Goal: Task Accomplishment & Management: Use online tool/utility

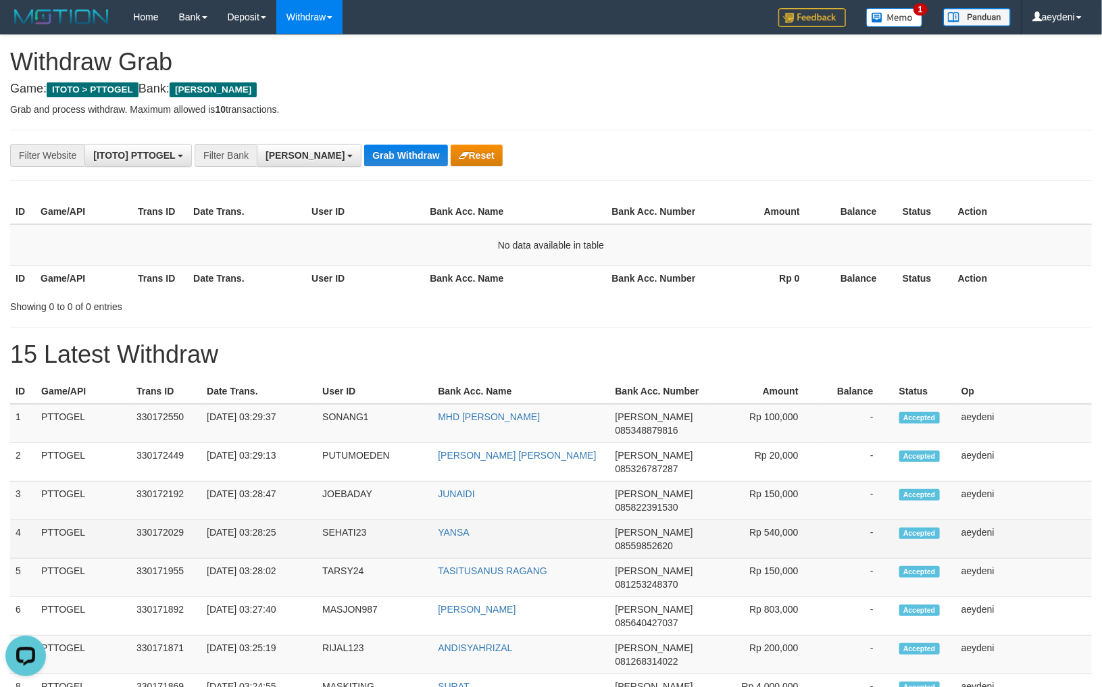
drag, startPoint x: 119, startPoint y: 464, endPoint x: 36, endPoint y: 526, distance: 102.8
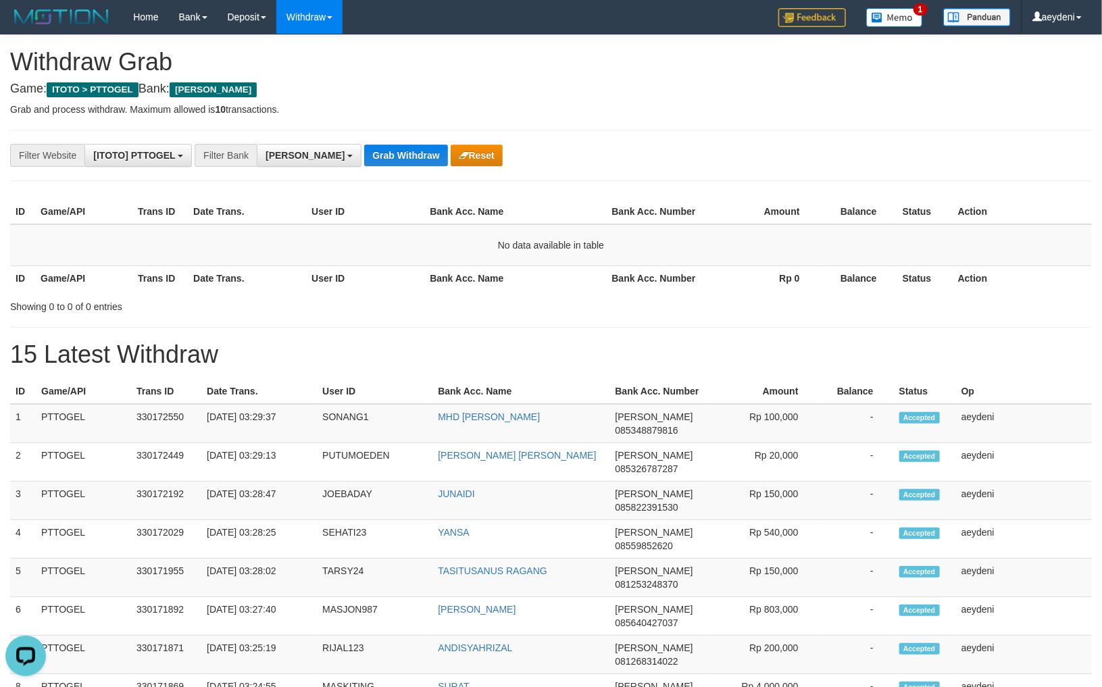
click at [500, 301] on div "Showing 0 to 0 of 0 entries" at bounding box center [551, 304] width 1102 height 19
click at [451, 155] on button "Reset" at bounding box center [477, 156] width 52 height 22
drag, startPoint x: 371, startPoint y: 159, endPoint x: 405, endPoint y: 147, distance: 36.1
click at [371, 159] on button "Grab Withdraw" at bounding box center [405, 156] width 83 height 22
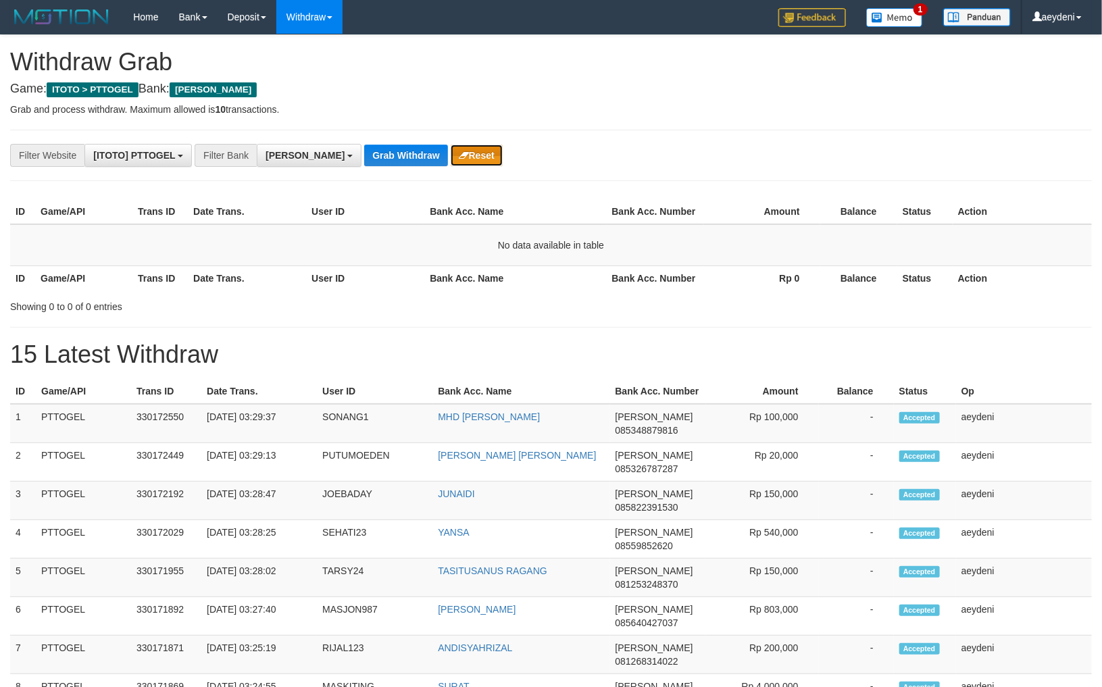
scroll to position [235, 0]
click at [459, 151] on icon "button" at bounding box center [464, 155] width 10 height 9
click at [253, 162] on div "Filter Bank" at bounding box center [226, 155] width 62 height 23
click at [284, 160] on span "[PERSON_NAME]" at bounding box center [305, 155] width 79 height 11
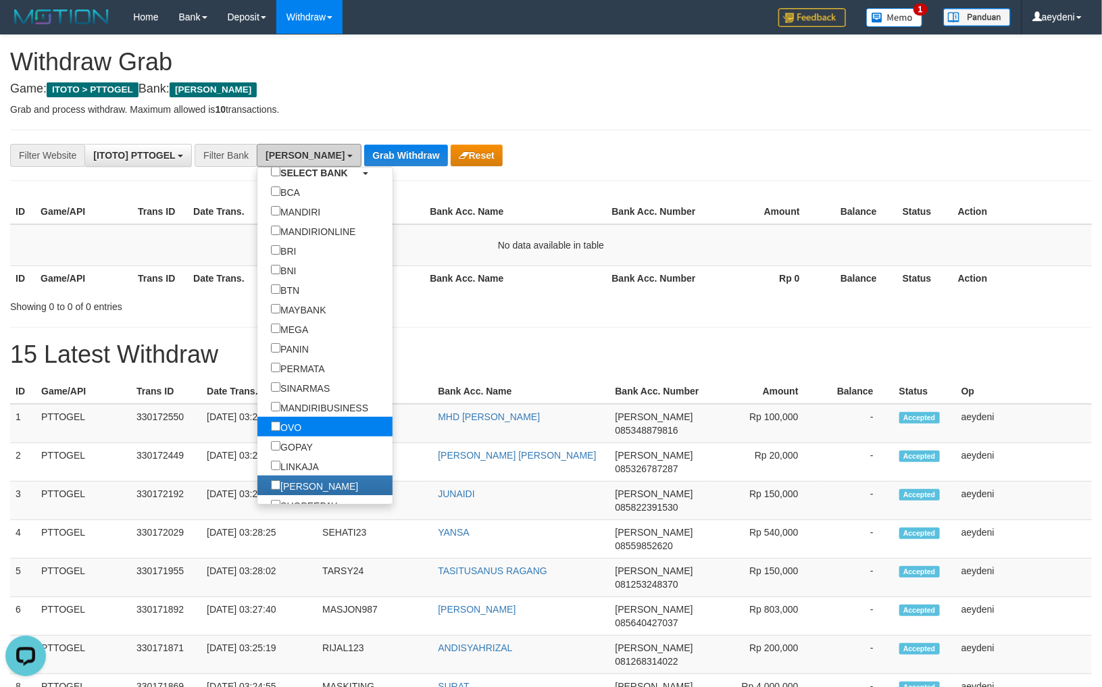
scroll to position [126, 0]
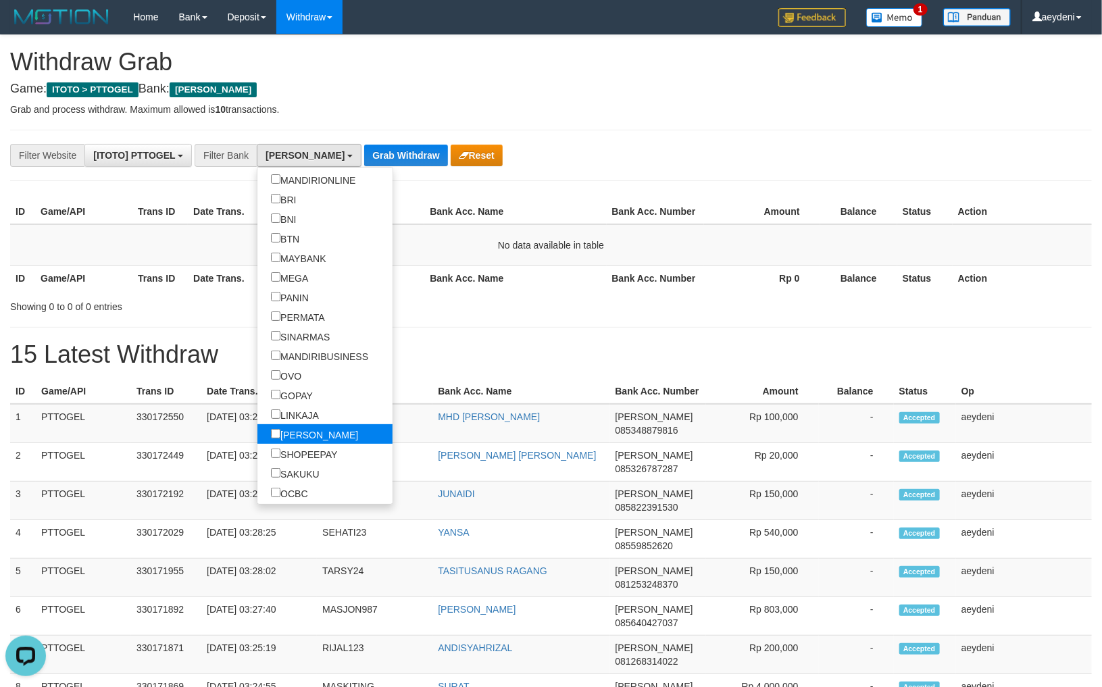
click at [257, 434] on label "[PERSON_NAME]" at bounding box center [314, 434] width 114 height 20
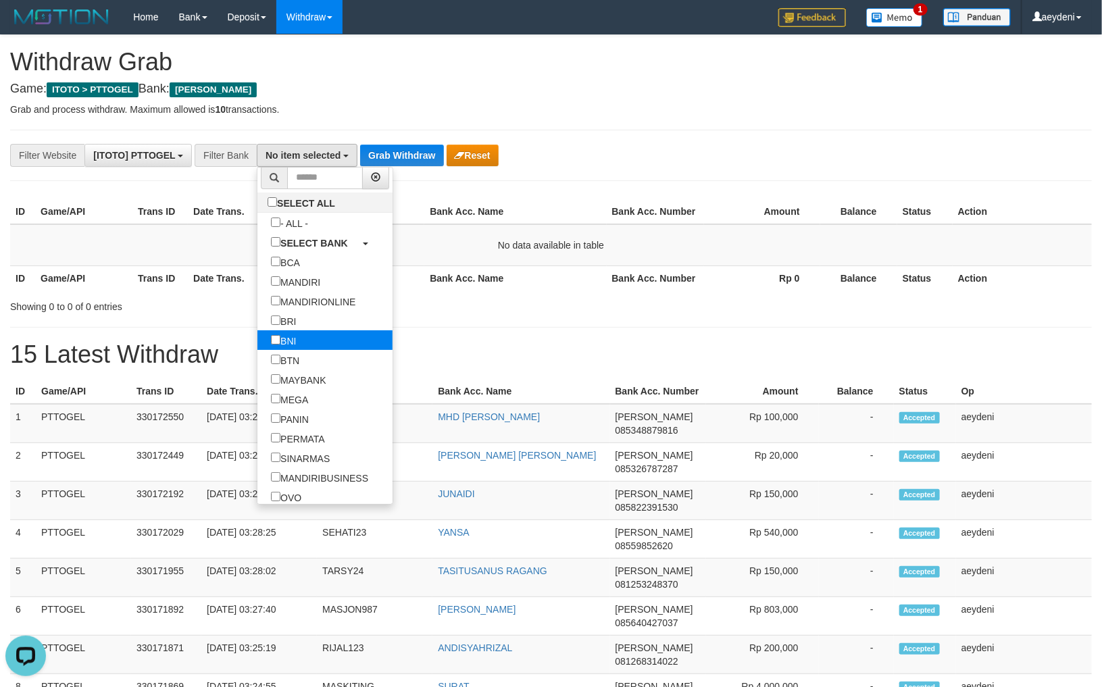
scroll to position [0, 0]
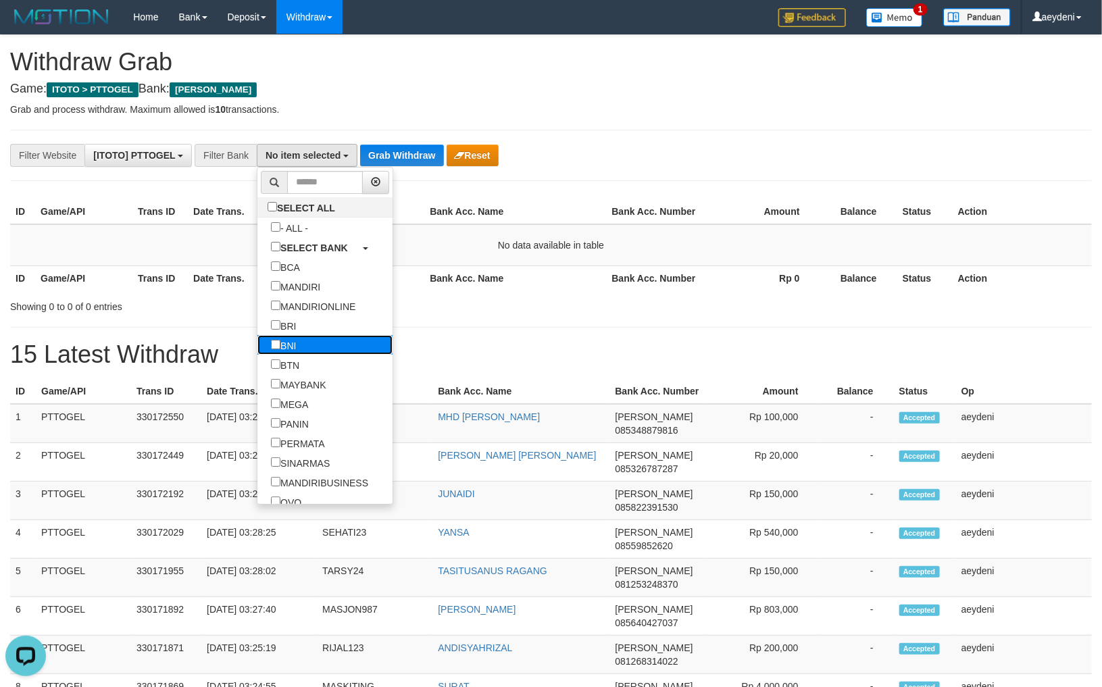
click at [257, 343] on label "BNI" at bounding box center [283, 345] width 52 height 20
select select "***"
drag, startPoint x: 373, startPoint y: 130, endPoint x: 351, endPoint y: 173, distance: 48.7
click at [372, 130] on hr at bounding box center [551, 130] width 1082 height 1
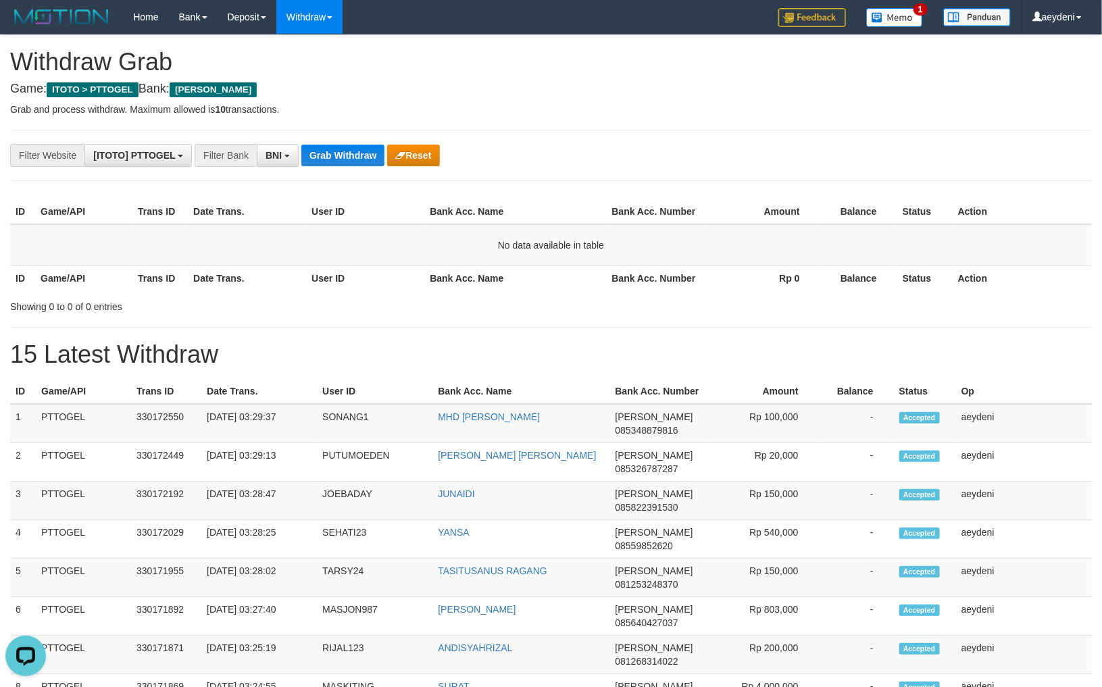
click at [353, 164] on button "Grab Withdraw" at bounding box center [342, 156] width 83 height 22
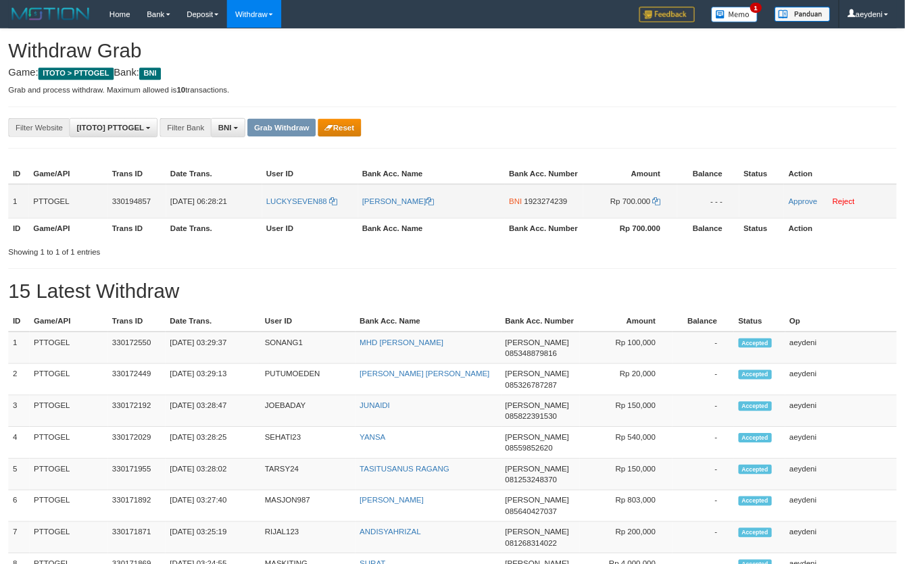
scroll to position [81, 0]
drag, startPoint x: 476, startPoint y: 255, endPoint x: 737, endPoint y: 257, distance: 261.5
click at [735, 235] on tr "1 PTTOGEL 330194857 [DATE] 06:28:21 LUCKYSEVEN88 [PERSON_NAME] BNI 1923274239 R…" at bounding box center [551, 245] width 1082 height 42
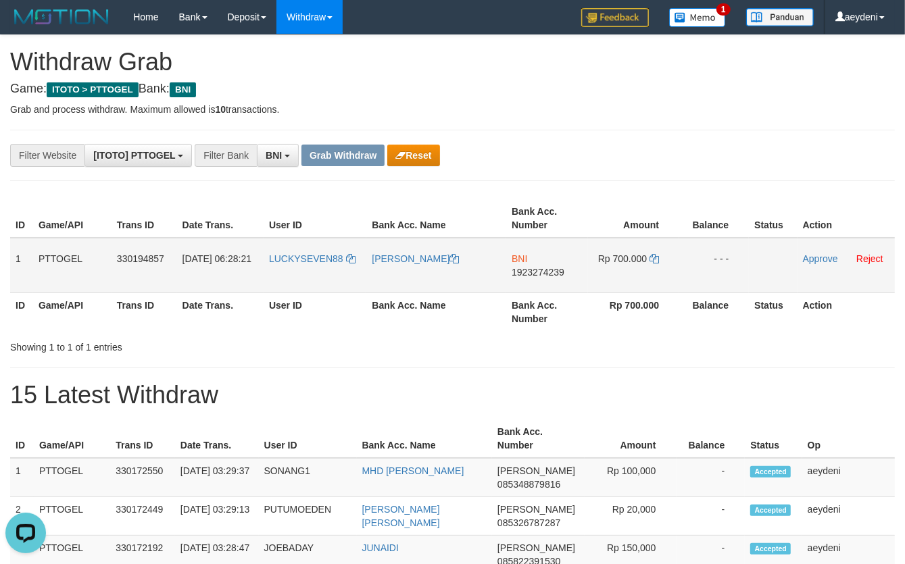
scroll to position [0, 0]
click at [568, 278] on td "BNI 1923274239" at bounding box center [547, 265] width 82 height 55
copy td "1923274239"
drag, startPoint x: 646, startPoint y: 420, endPoint x: 640, endPoint y: 401, distance: 20.5
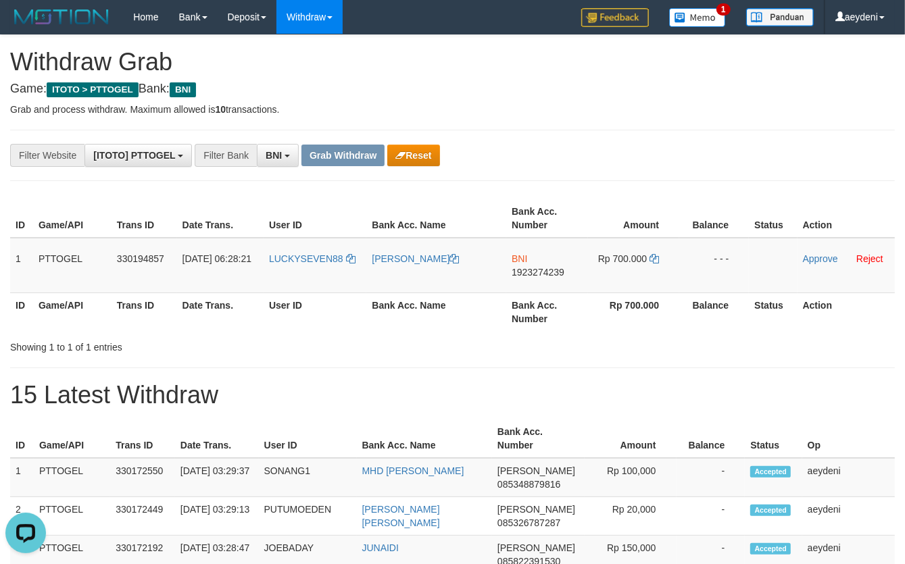
click at [311, 271] on td "LUCKYSEVEN88" at bounding box center [315, 265] width 103 height 55
click at [310, 271] on td "LUCKYSEVEN88" at bounding box center [315, 265] width 103 height 55
copy link "LUCKYSEVEN88"
click at [550, 278] on td "BNI 1923274239" at bounding box center [547, 265] width 82 height 55
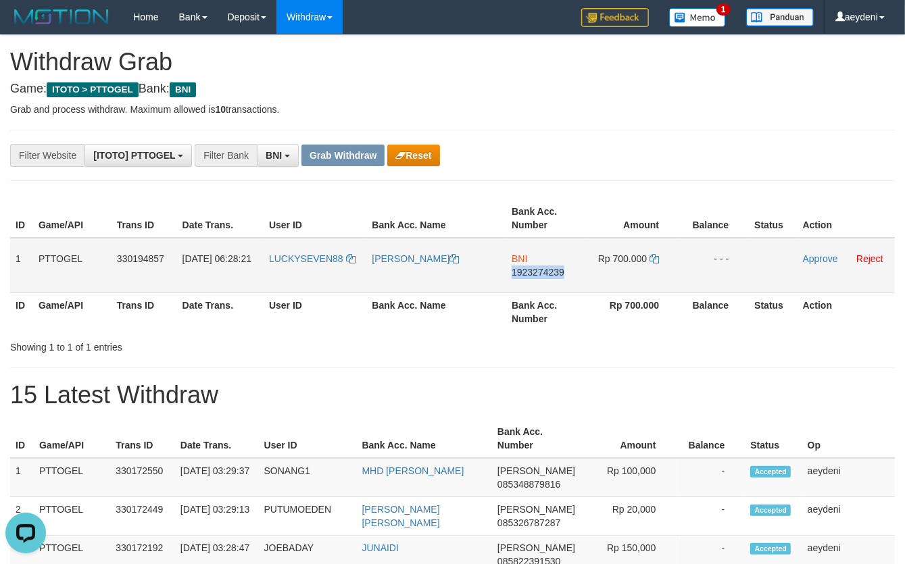
click at [550, 278] on td "BNI 1923274239" at bounding box center [547, 265] width 82 height 55
copy td "1923274239"
click at [661, 259] on td "Rp 700.000" at bounding box center [633, 265] width 91 height 55
click at [658, 259] on td "Rp 700.000" at bounding box center [633, 265] width 91 height 55
click at [651, 260] on icon at bounding box center [653, 258] width 9 height 9
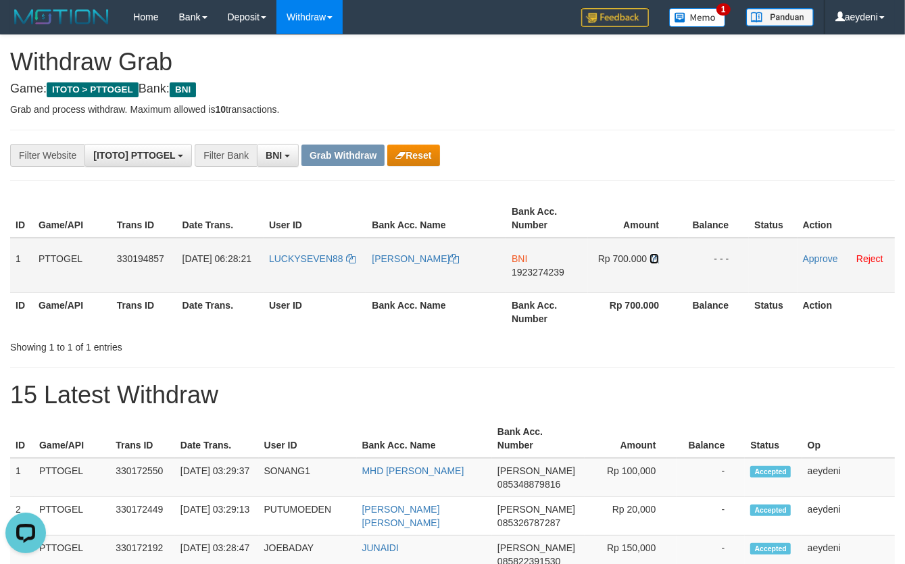
click at [651, 260] on icon at bounding box center [653, 258] width 9 height 9
click at [820, 259] on link "Approve" at bounding box center [820, 258] width 35 height 11
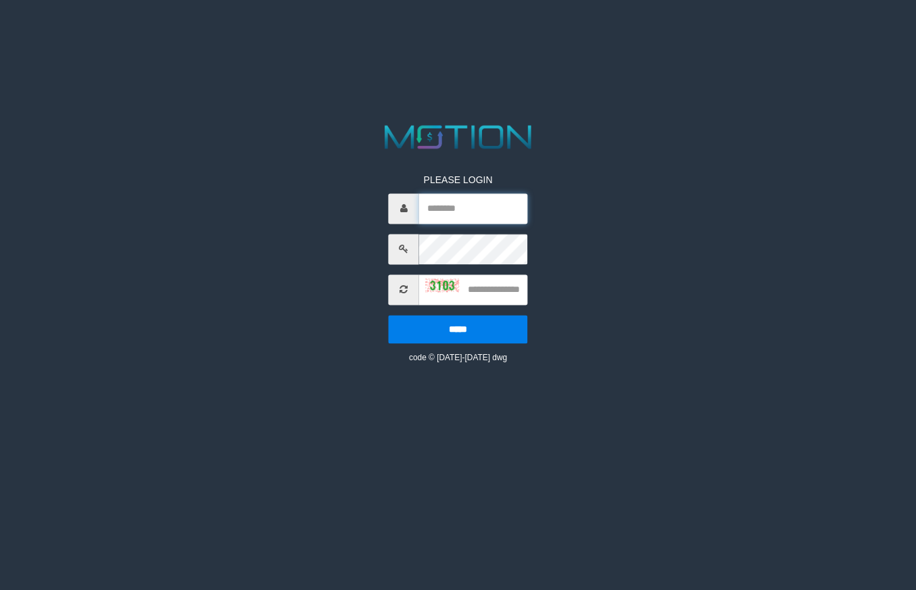
click at [462, 203] on input "text" at bounding box center [473, 208] width 109 height 30
type input "*"
type input "*****"
type input "*******"
type input "****"
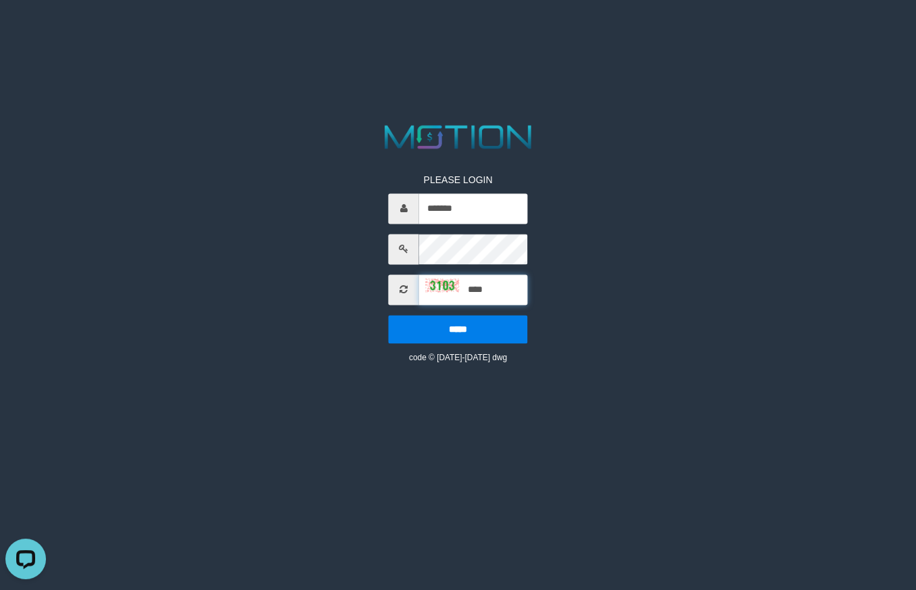
click at [389, 315] on input "*****" at bounding box center [458, 329] width 139 height 28
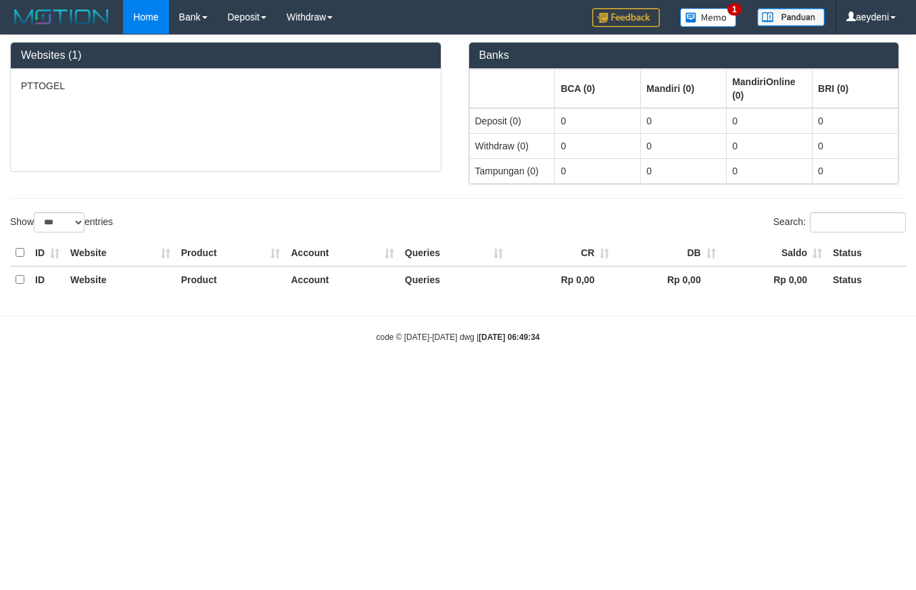
select select "***"
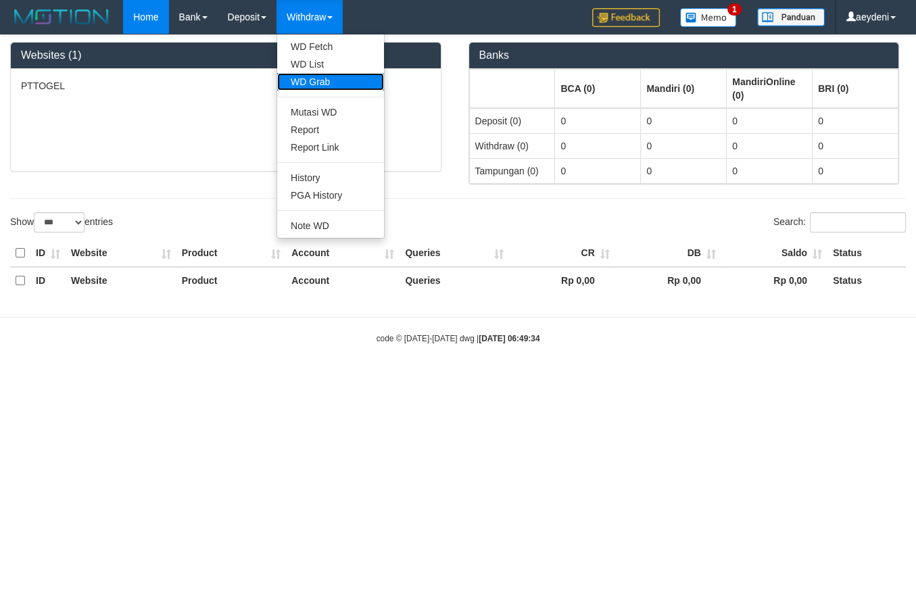
click at [306, 84] on link "WD Grab" at bounding box center [330, 82] width 107 height 18
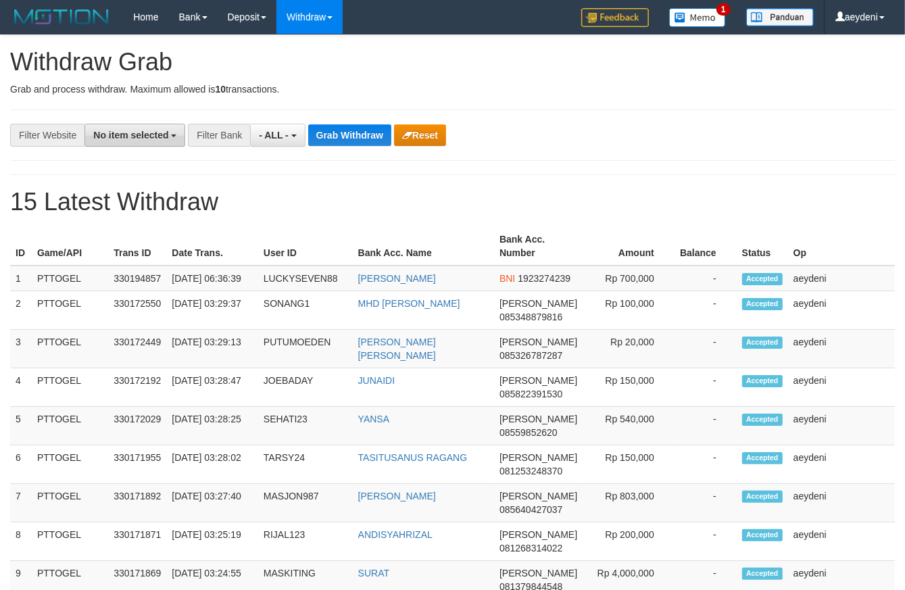
click at [119, 130] on span "No item selected" at bounding box center [130, 135] width 75 height 11
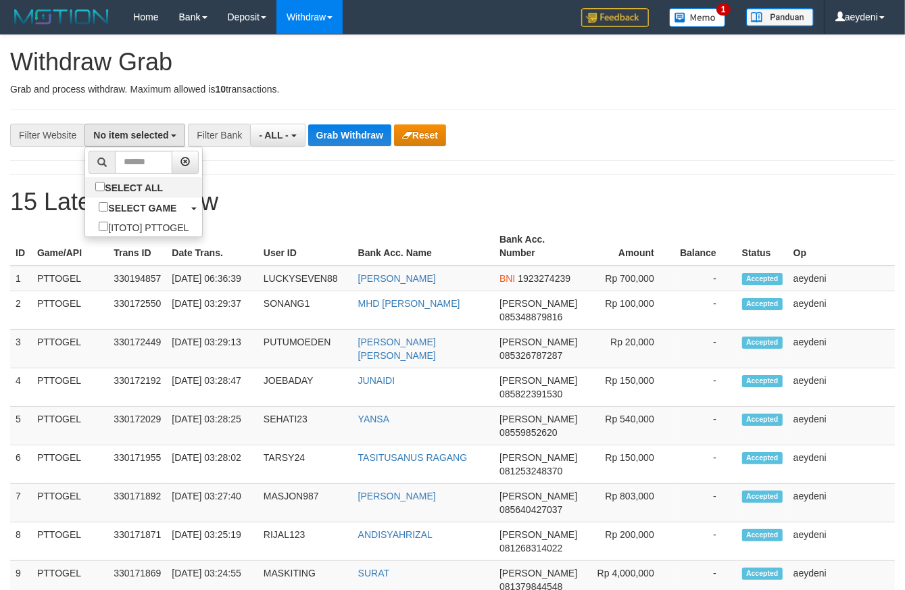
click at [85, 175] on li at bounding box center [143, 162] width 117 height 30
click at [85, 184] on label "SELECT ALL" at bounding box center [130, 187] width 91 height 20
select select "***"
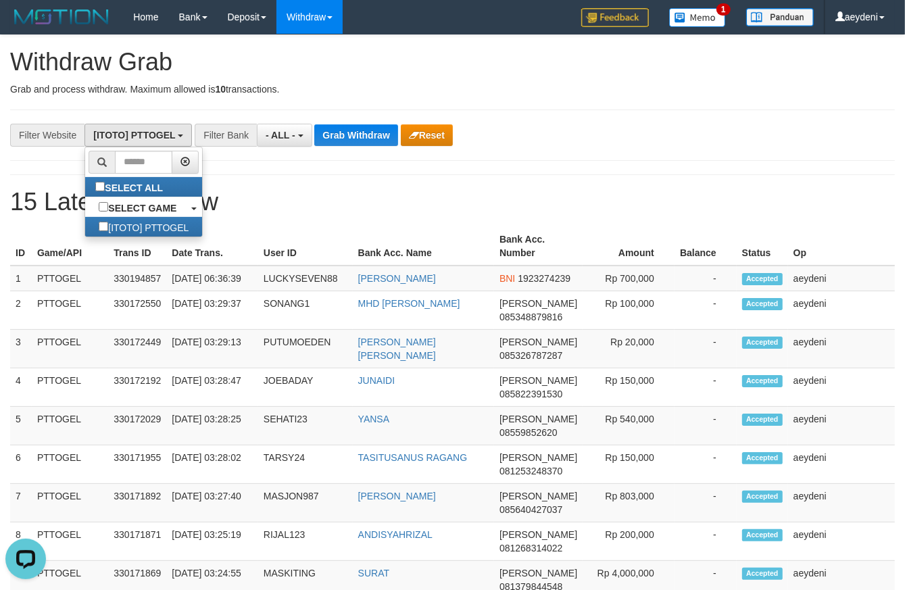
drag, startPoint x: 300, startPoint y: 184, endPoint x: 334, endPoint y: 172, distance: 35.9
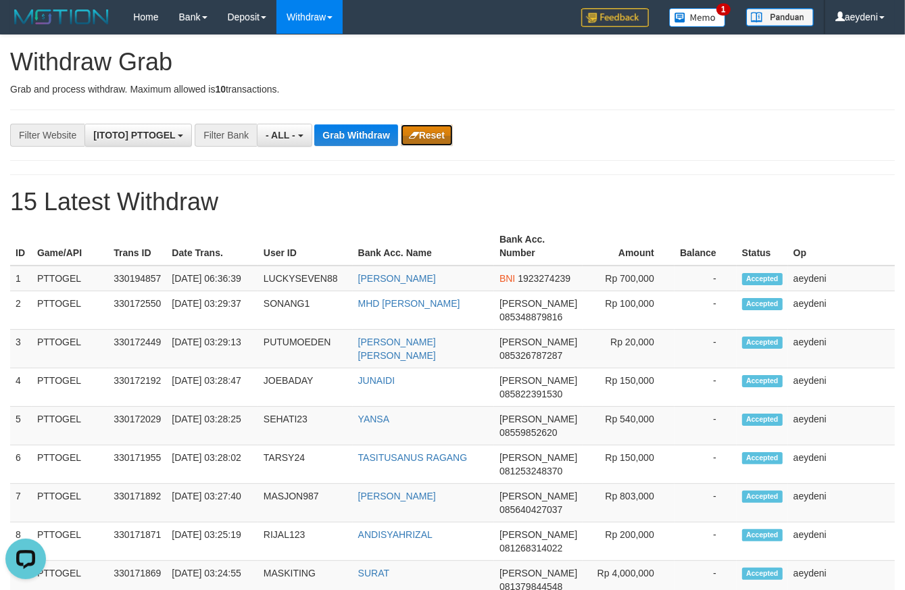
click at [441, 130] on button "Reset" at bounding box center [427, 135] width 52 height 22
select select
click at [453, 272] on td "[PERSON_NAME]" at bounding box center [423, 279] width 141 height 26
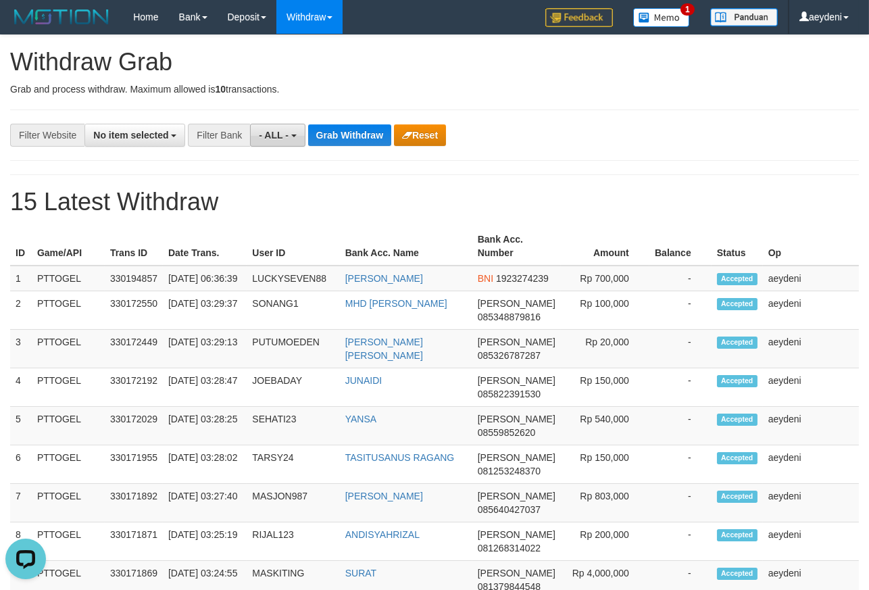
click at [286, 138] on span "- ALL -" at bounding box center [274, 135] width 30 height 11
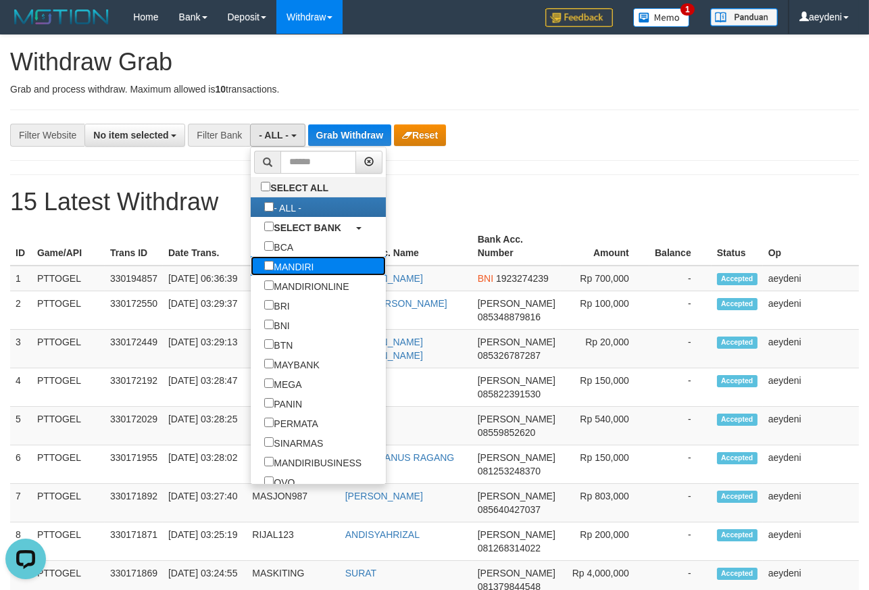
click at [251, 264] on label "MANDIRI" at bounding box center [289, 266] width 76 height 20
select select "*******"
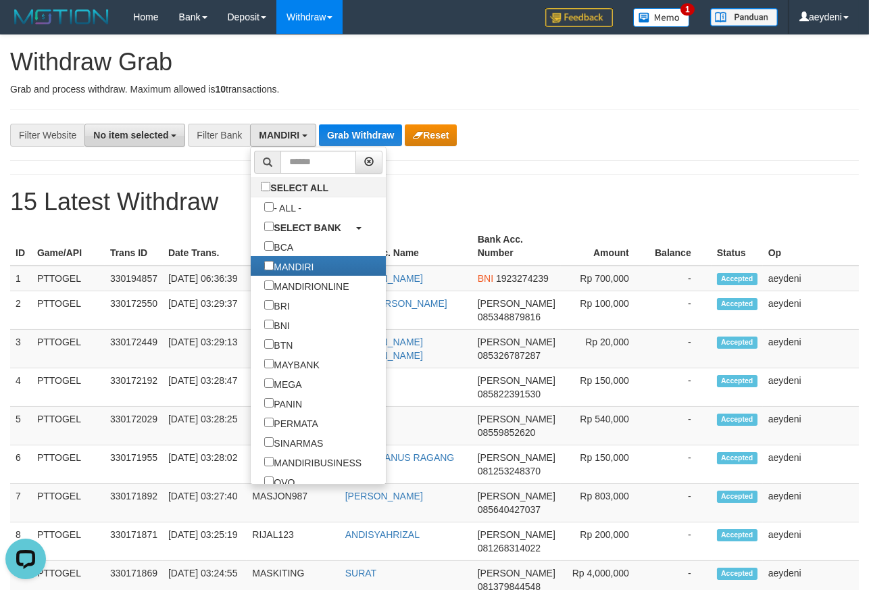
click at [174, 139] on button "No item selected" at bounding box center [134, 135] width 101 height 23
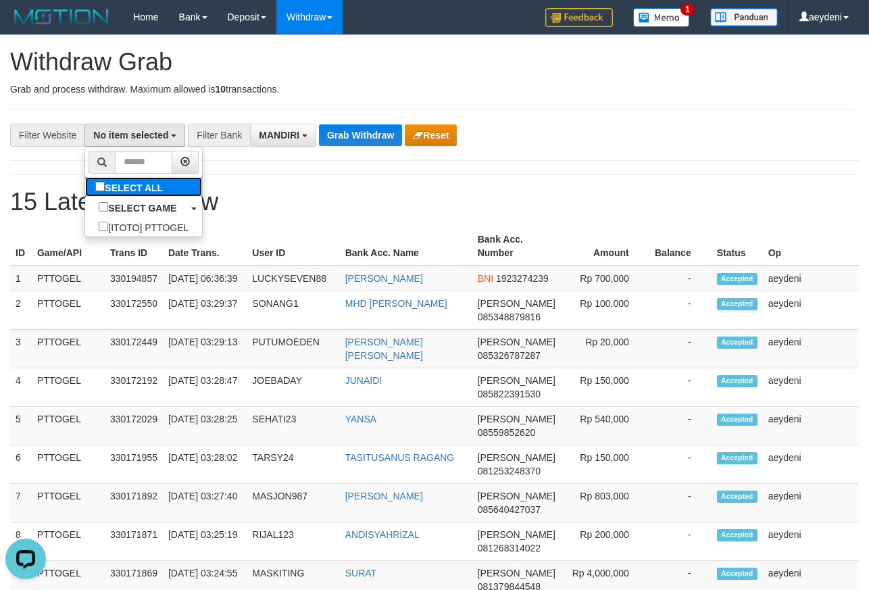
click at [85, 191] on label "SELECT ALL" at bounding box center [130, 187] width 91 height 20
select select "***"
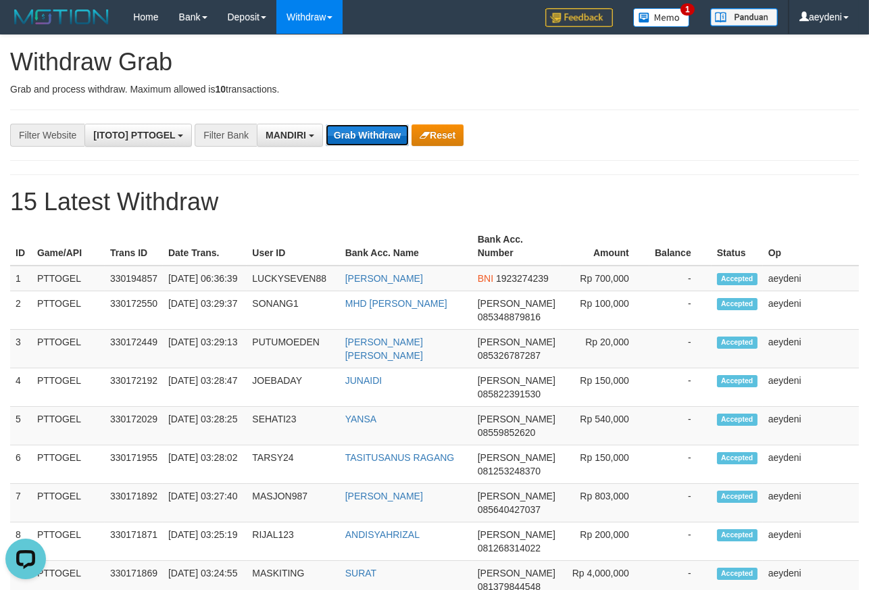
click at [359, 134] on button "Grab Withdraw" at bounding box center [367, 135] width 83 height 22
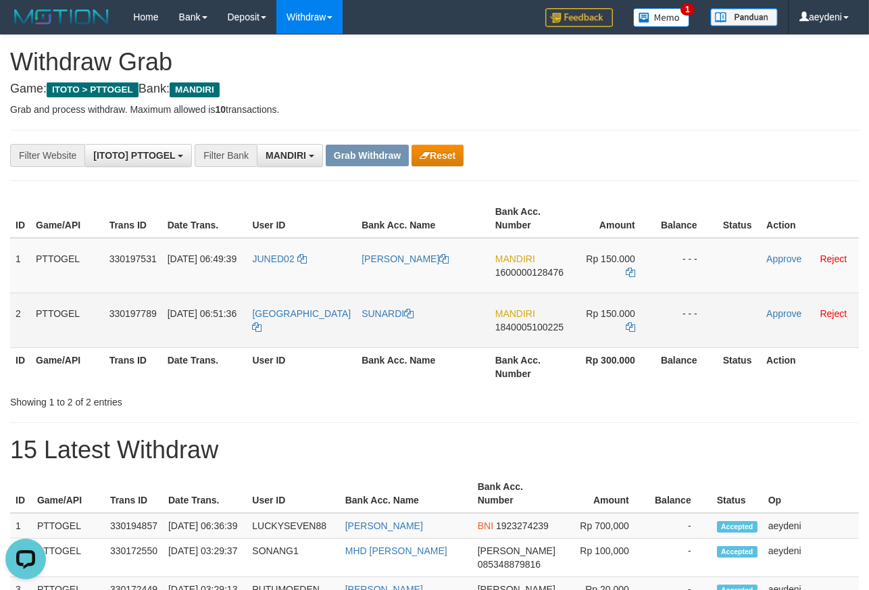
drag, startPoint x: 314, startPoint y: 284, endPoint x: 617, endPoint y: 309, distance: 303.8
click at [617, 309] on tbody "1 PTTOGEL 330197531 [DATE] 06:49:39 JUNED02 [PERSON_NAME] MANDIRI 1600000128476…" at bounding box center [434, 293] width 849 height 110
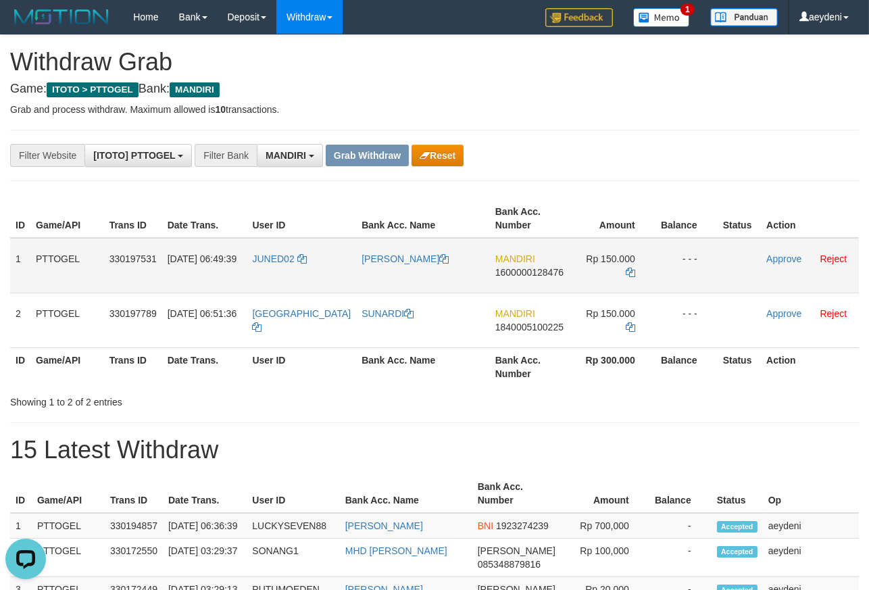
click at [540, 287] on td "MANDIRI 1600000128476" at bounding box center [529, 265] width 79 height 55
copy span "1600000128476"
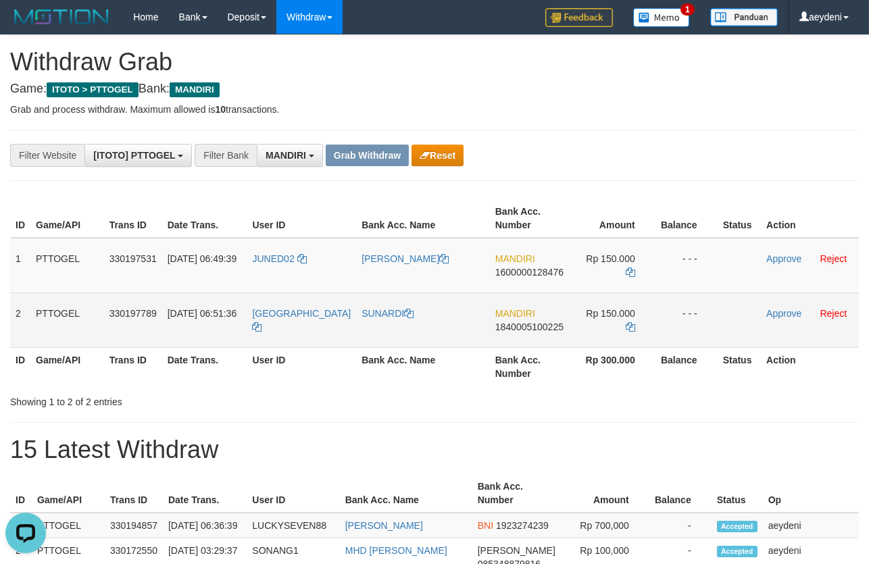
click at [517, 335] on td "MANDIRI 1840005100225" at bounding box center [529, 320] width 79 height 55
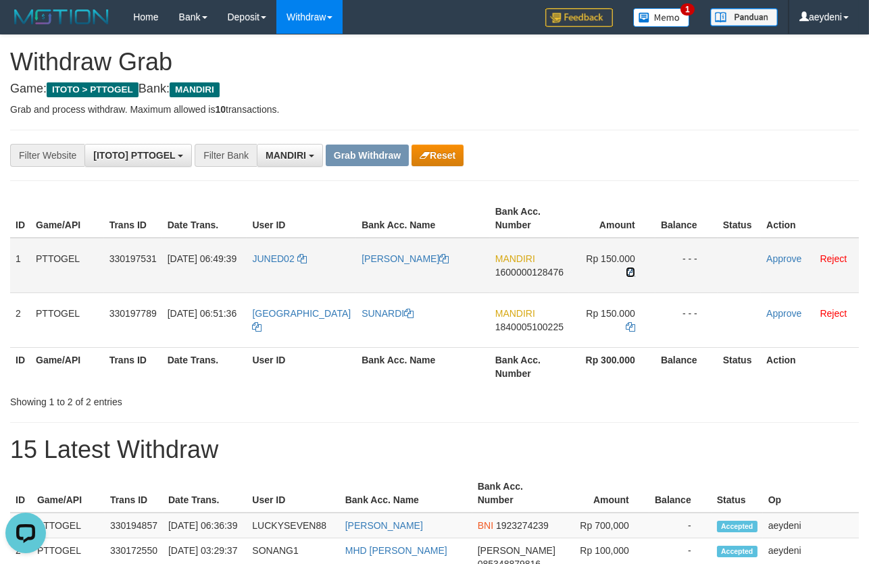
click at [626, 268] on icon at bounding box center [630, 272] width 9 height 9
click at [767, 258] on link "Approve" at bounding box center [783, 258] width 35 height 11
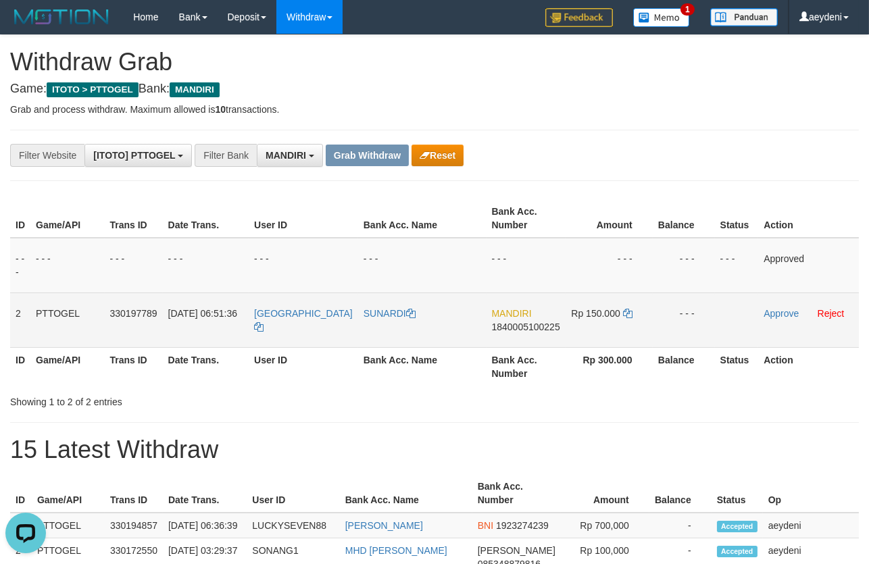
click at [538, 331] on span "1840005100225" at bounding box center [526, 327] width 68 height 11
copy span "1840005100225"
click at [538, 341] on td "MANDIRI 1840005100225" at bounding box center [526, 320] width 79 height 55
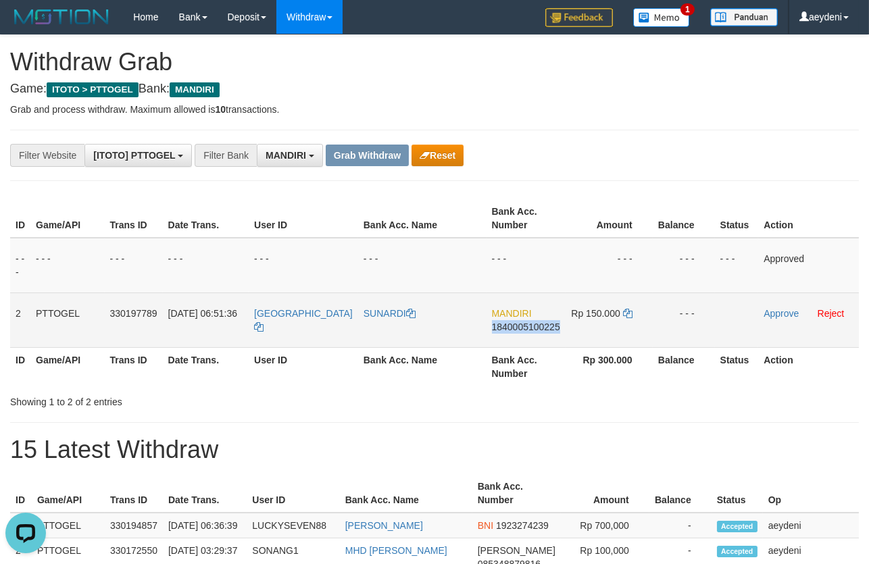
copy span "1840005100225"
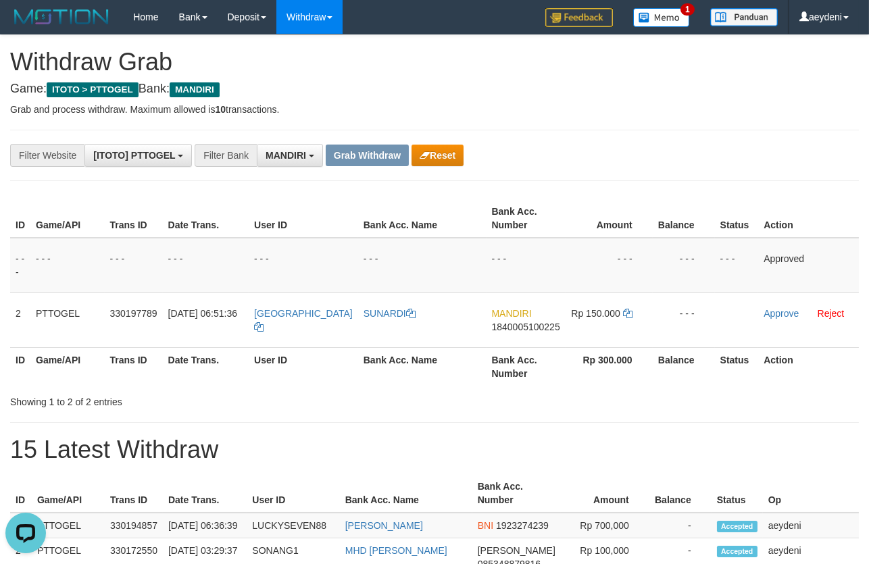
drag, startPoint x: 597, startPoint y: 365, endPoint x: 618, endPoint y: 349, distance: 26.1
click at [598, 365] on th "Rp 300.000" at bounding box center [609, 366] width 87 height 39
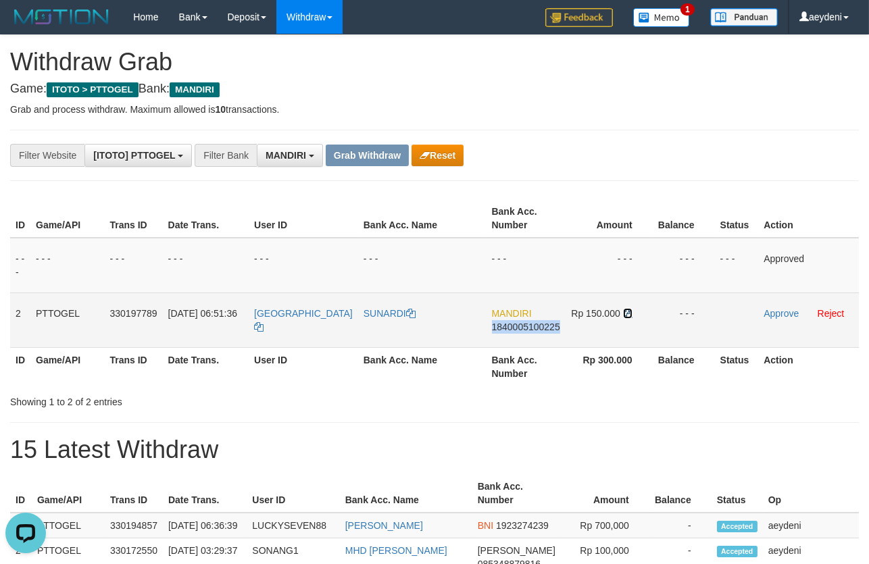
click at [626, 313] on icon at bounding box center [627, 313] width 9 height 9
copy span "1840005100225"
click at [626, 313] on icon at bounding box center [627, 313] width 9 height 9
click at [783, 312] on link "Approve" at bounding box center [781, 313] width 35 height 11
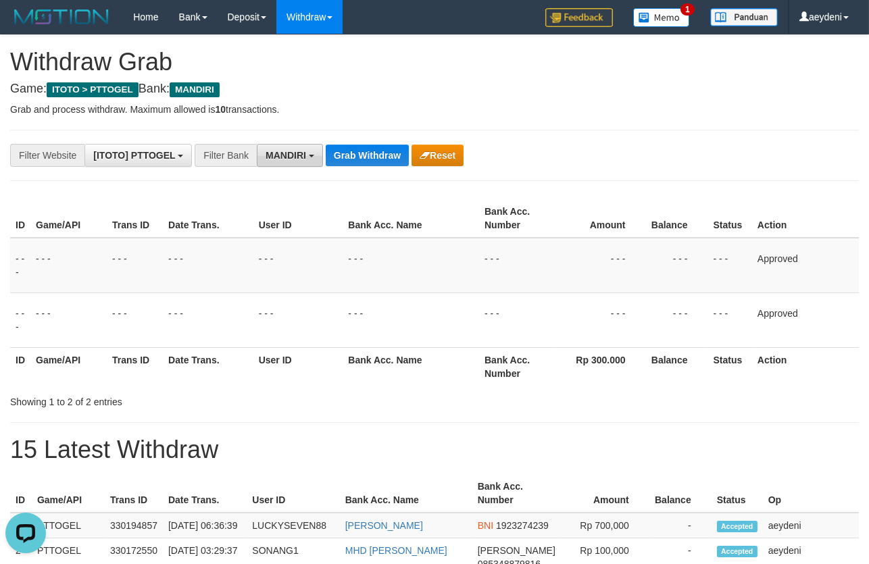
click at [280, 155] on span "MANDIRI" at bounding box center [286, 155] width 41 height 11
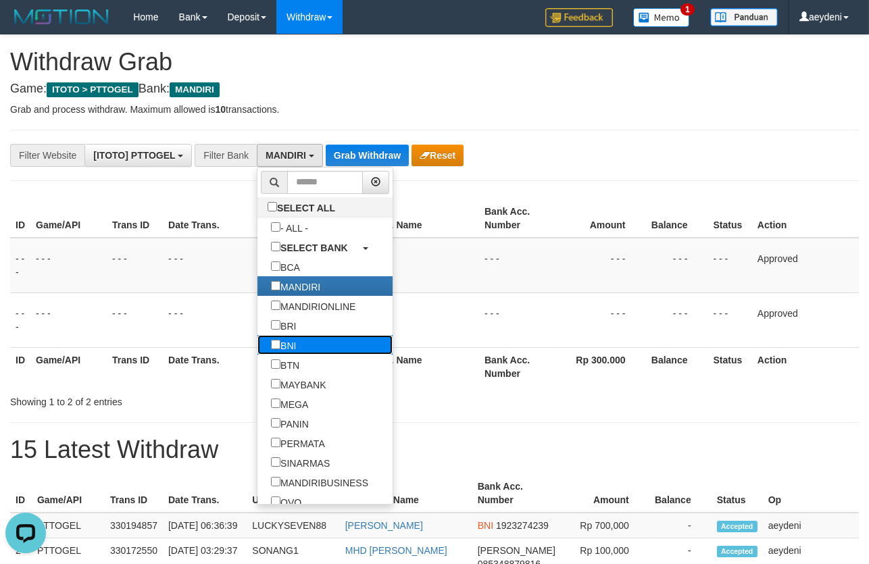
click at [260, 342] on link "BNI" at bounding box center [324, 345] width 135 height 20
click at [257, 343] on label "BNI" at bounding box center [283, 345] width 52 height 20
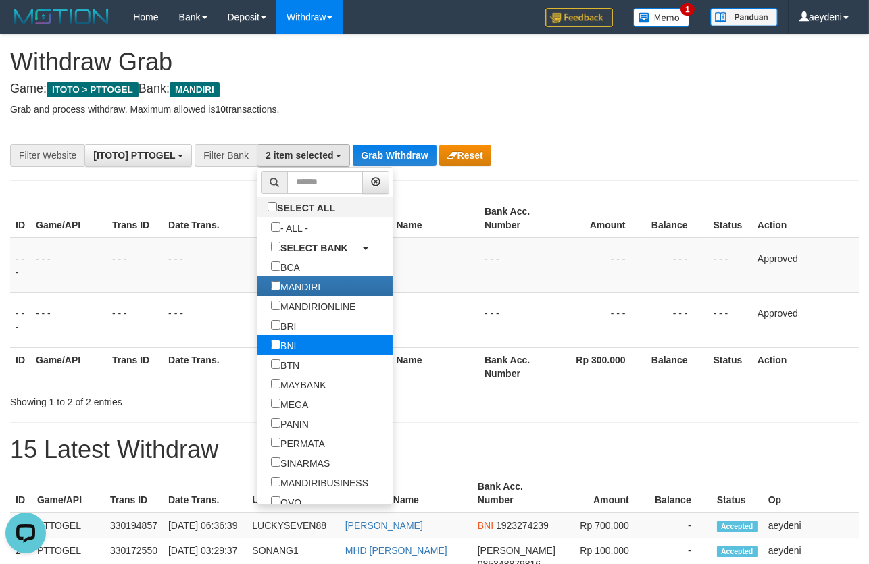
scroll to position [80, 0]
click at [393, 144] on div "**********" at bounding box center [362, 155] width 724 height 23
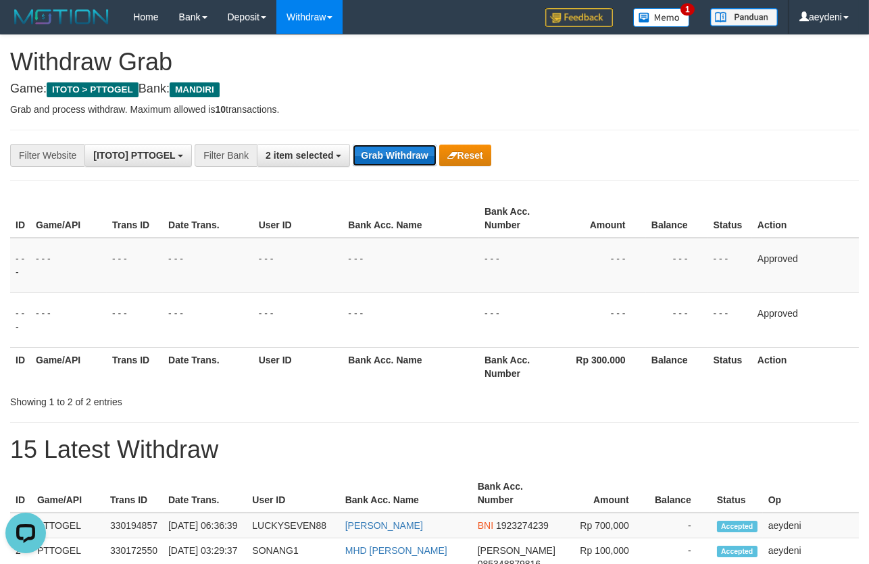
click at [393, 149] on button "Grab Withdraw" at bounding box center [394, 156] width 83 height 22
click at [394, 149] on button "Grab Withdraw" at bounding box center [394, 156] width 83 height 22
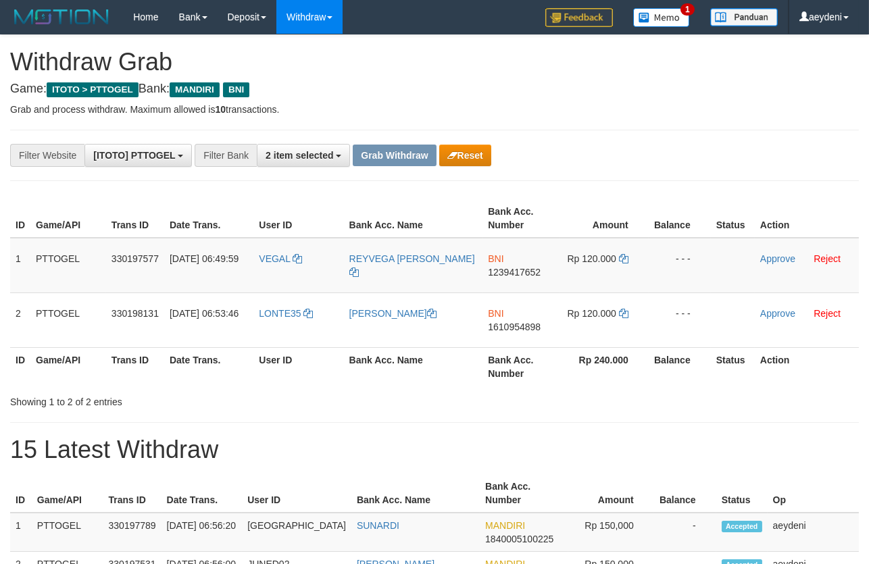
scroll to position [39, 0]
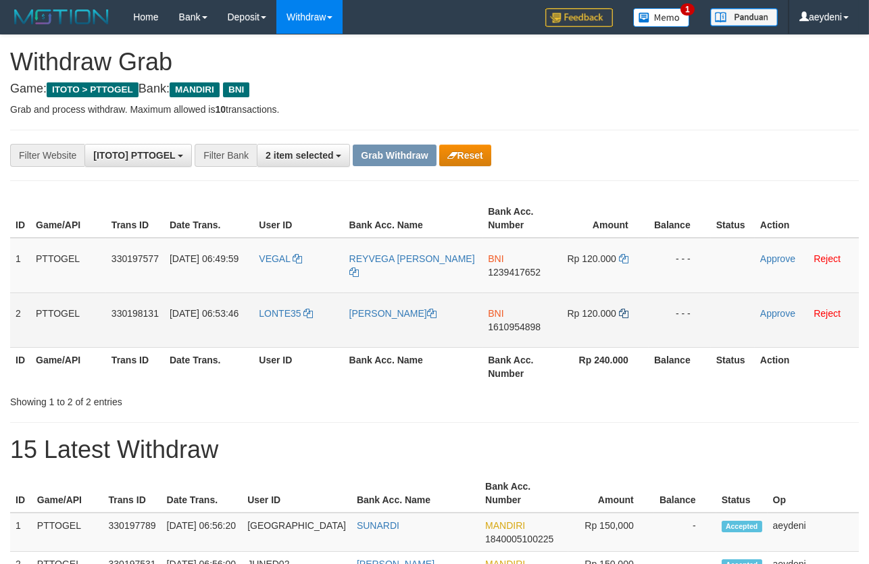
drag, startPoint x: 301, startPoint y: 287, endPoint x: 621, endPoint y: 313, distance: 320.7
click at [621, 313] on tbody "1 PTTOGEL 330197577 [DATE] 06:49:59 VEGAL REYVEGA LALOAN BNI 1239417652 Rp 120.…" at bounding box center [434, 293] width 849 height 110
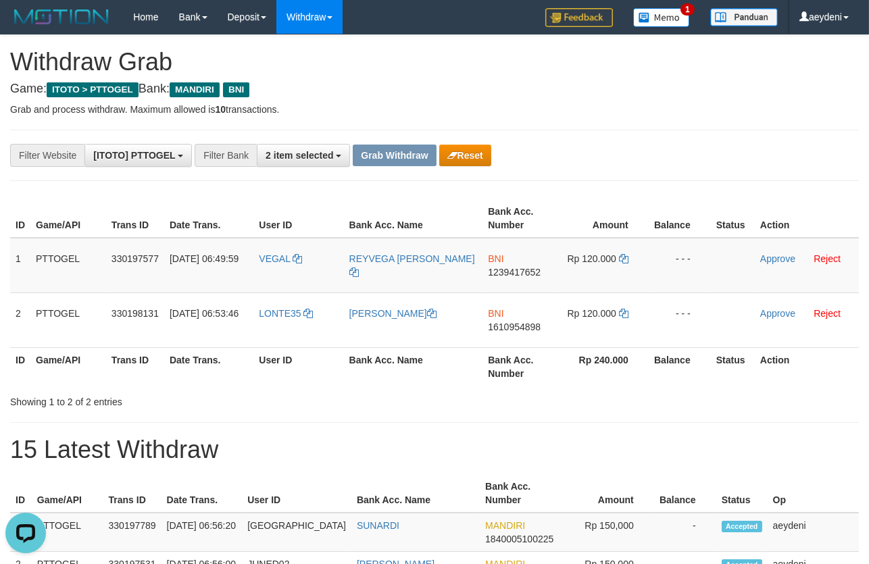
scroll to position [0, 0]
click at [505, 272] on span "1239417652" at bounding box center [514, 272] width 53 height 11
click at [505, 282] on td "BNI 1239417652" at bounding box center [520, 265] width 76 height 55
copy span "1239417652"
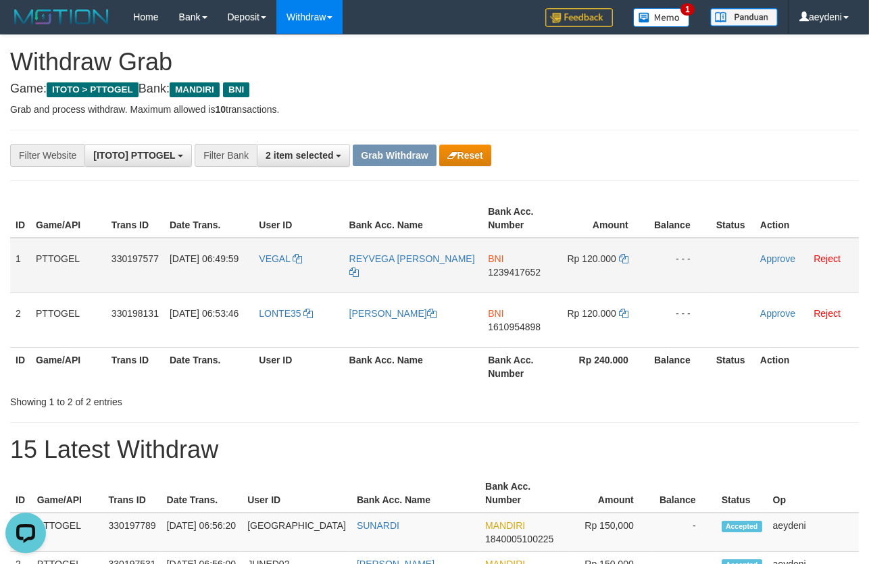
click at [563, 272] on td "Rp 120.000" at bounding box center [604, 265] width 89 height 55
click at [616, 259] on td "Rp 120.000" at bounding box center [604, 265] width 89 height 55
click at [624, 259] on icon at bounding box center [623, 258] width 9 height 9
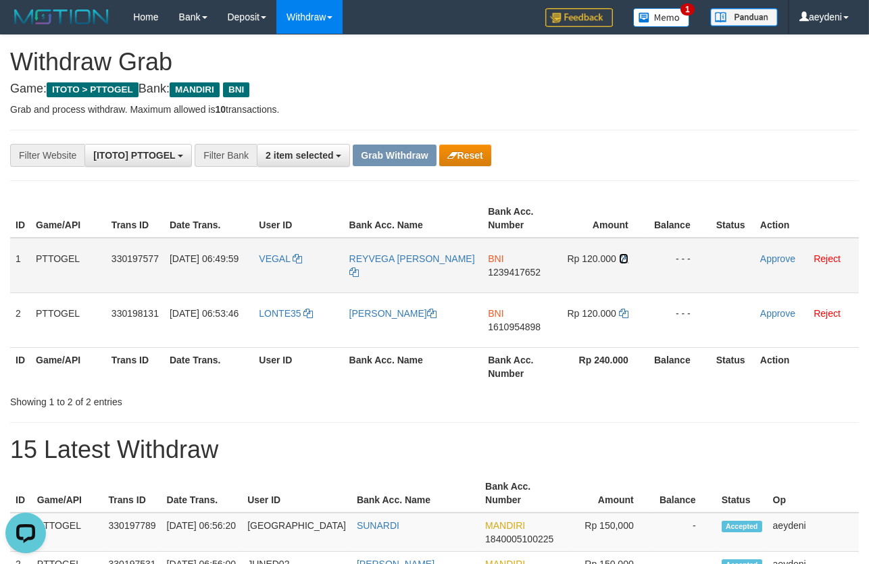
click at [624, 259] on icon at bounding box center [623, 258] width 9 height 9
click at [785, 257] on link "Approve" at bounding box center [777, 258] width 35 height 11
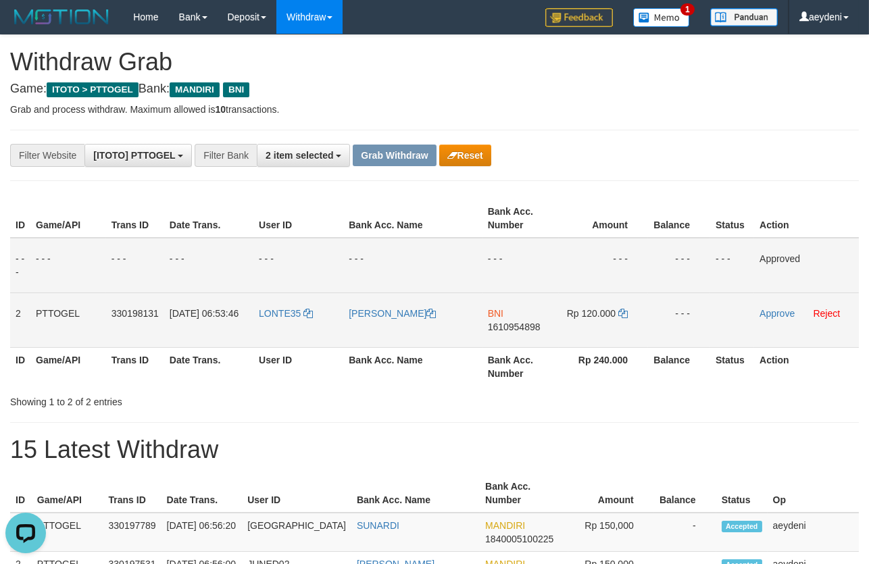
click at [519, 346] on td "BNI 1610954898" at bounding box center [520, 320] width 76 height 55
copy span "1610954898"
click at [620, 317] on icon at bounding box center [622, 313] width 9 height 9
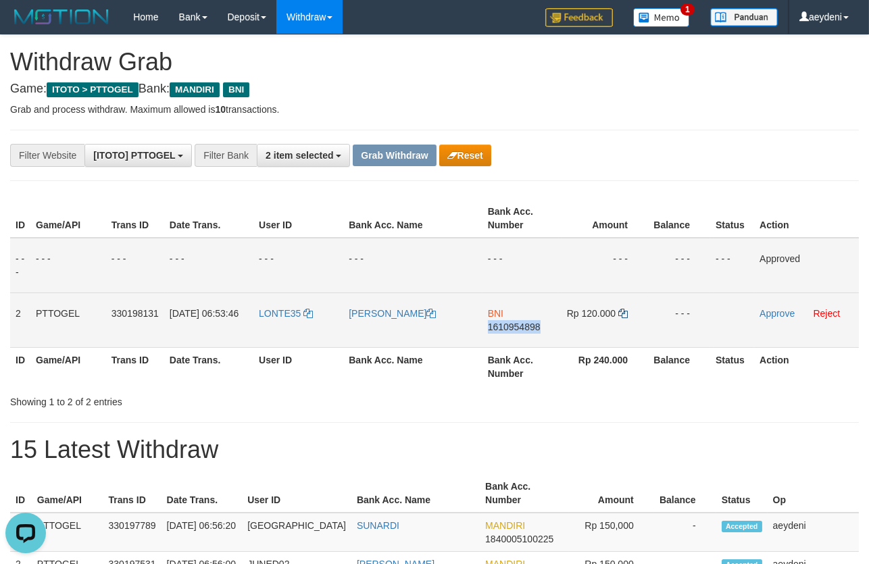
copy span "1610954898"
click at [620, 317] on icon at bounding box center [622, 313] width 9 height 9
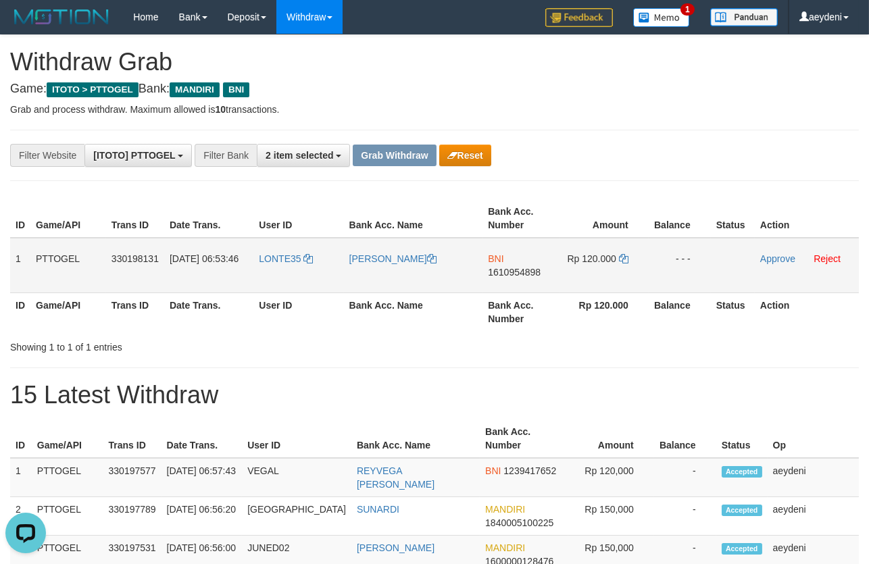
drag, startPoint x: 526, startPoint y: 273, endPoint x: 519, endPoint y: 281, distance: 11.0
click at [524, 274] on span "1610954898" at bounding box center [514, 272] width 53 height 11
click at [519, 282] on td "BNI 1610954898" at bounding box center [520, 265] width 76 height 55
copy span "1610954898"
click at [519, 282] on td "BNI 1610954898" at bounding box center [520, 265] width 76 height 55
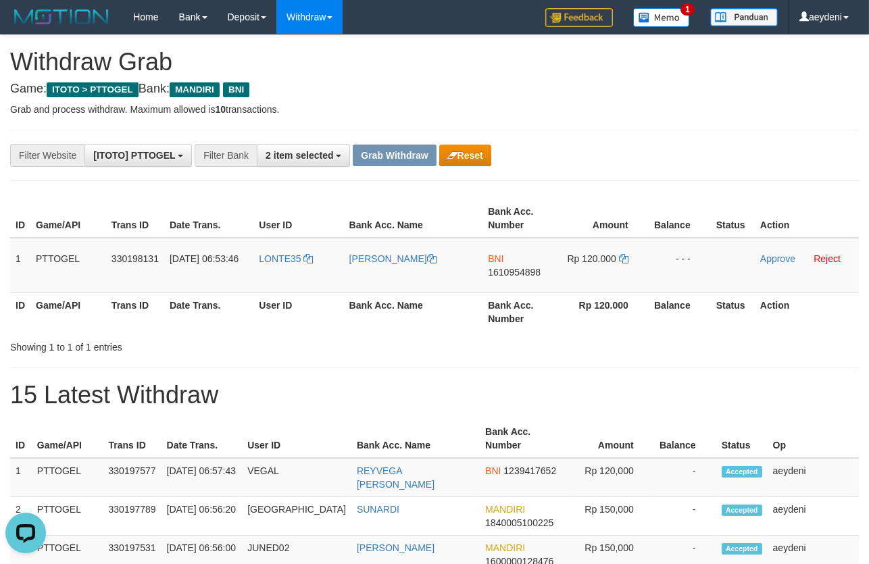
click at [584, 318] on th "Rp 120.000" at bounding box center [604, 312] width 89 height 39
click at [619, 256] on icon at bounding box center [623, 258] width 9 height 9
copy span "1610954898"
click at [619, 256] on icon at bounding box center [623, 258] width 9 height 9
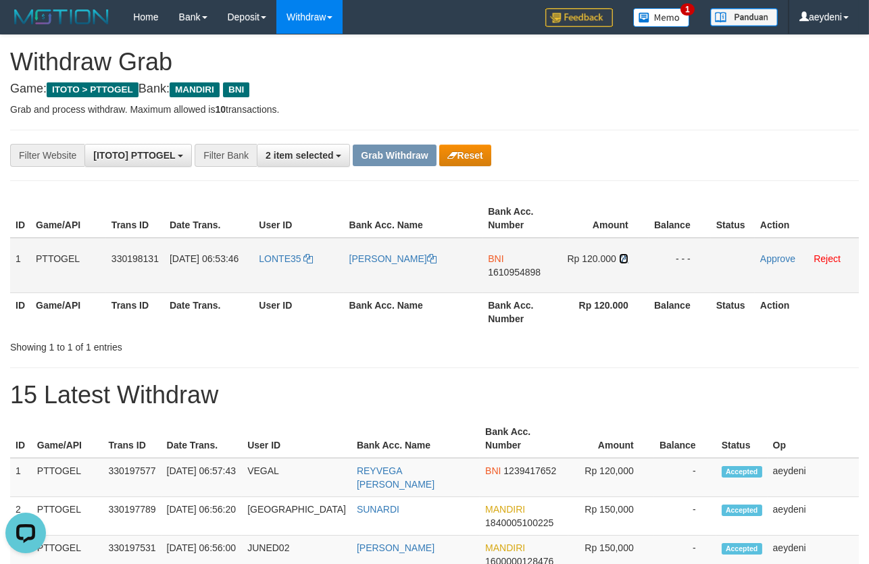
click at [619, 256] on icon at bounding box center [623, 258] width 9 height 9
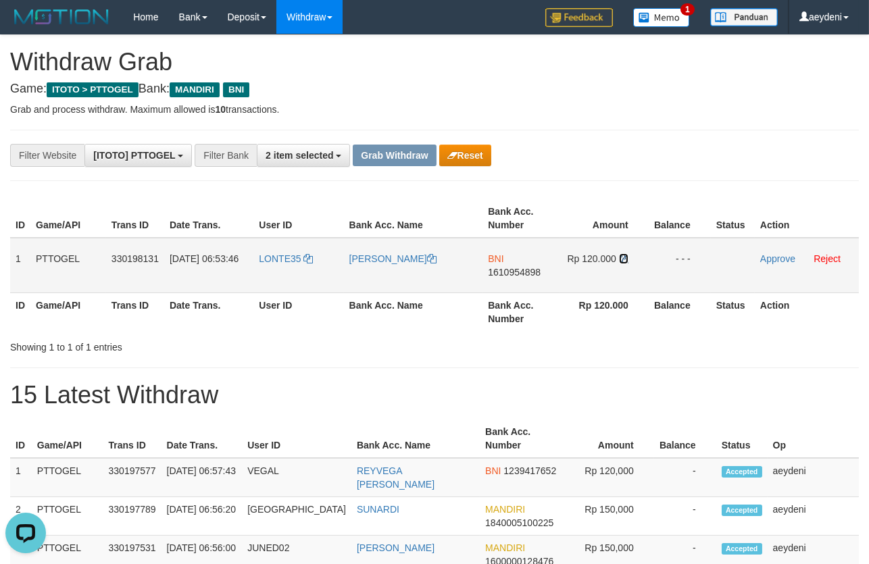
click at [619, 256] on icon at bounding box center [623, 258] width 9 height 9
drag, startPoint x: 623, startPoint y: 255, endPoint x: 793, endPoint y: 243, distance: 170.7
click at [625, 255] on icon at bounding box center [623, 258] width 9 height 9
click at [776, 253] on link "Approve" at bounding box center [777, 258] width 35 height 11
